Goal: Information Seeking & Learning: Check status

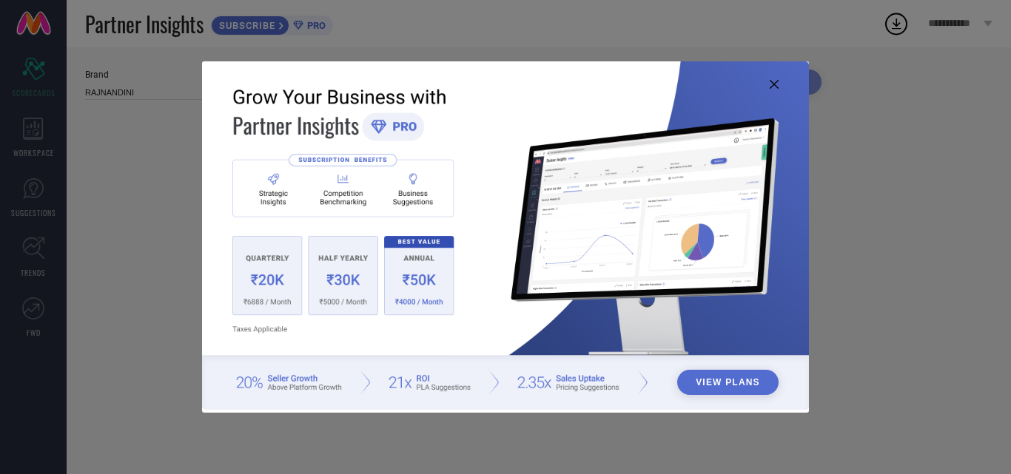
type input "All"
click at [719, 385] on button "View Plans" at bounding box center [727, 382] width 101 height 25
click at [772, 79] on img at bounding box center [505, 235] width 607 height 349
click at [776, 87] on icon at bounding box center [774, 84] width 9 height 9
